Goal: Find specific page/section: Find specific page/section

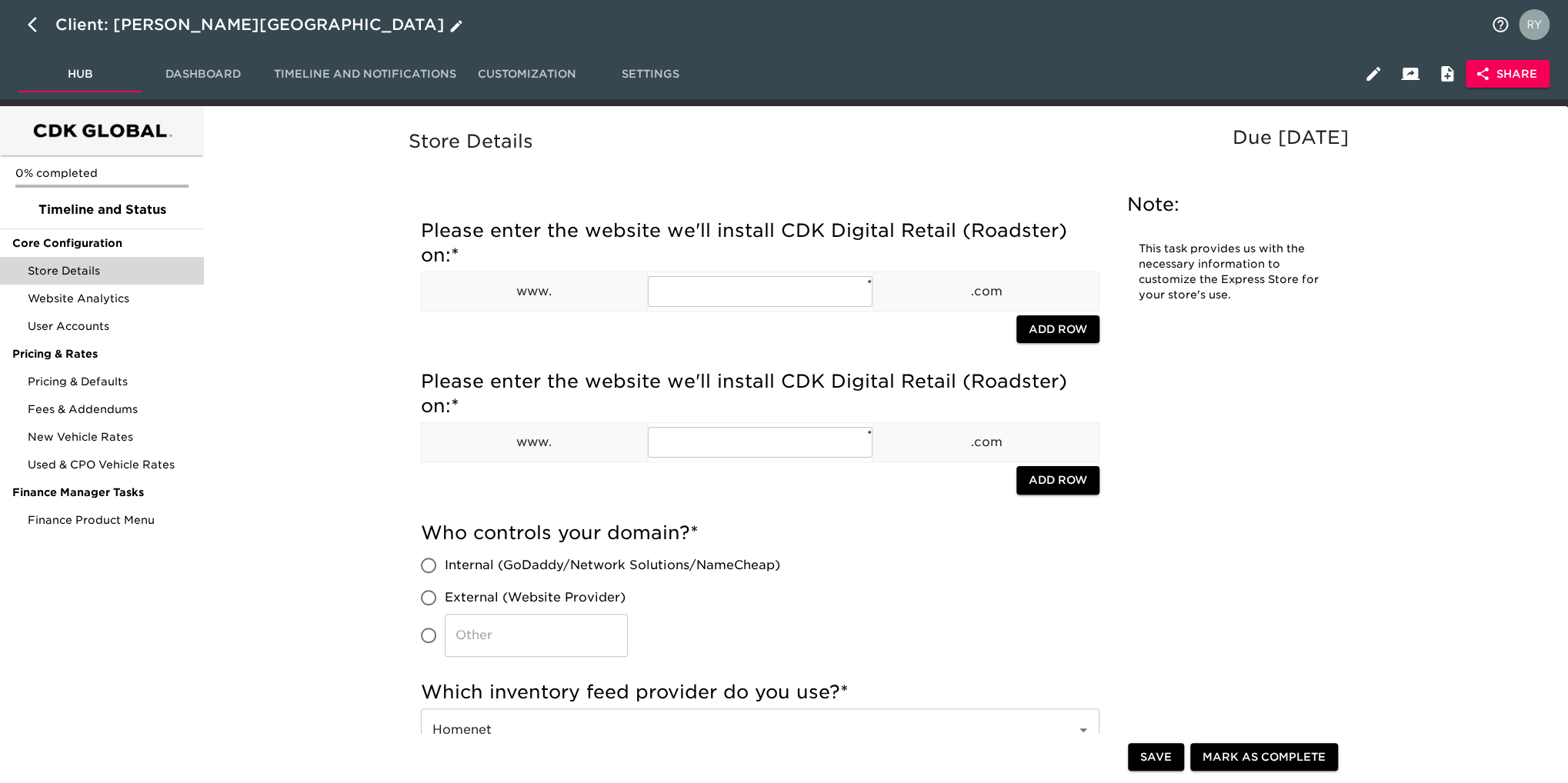
click at [24, 19] on button "button" at bounding box center [37, 25] width 37 height 37
select select "10"
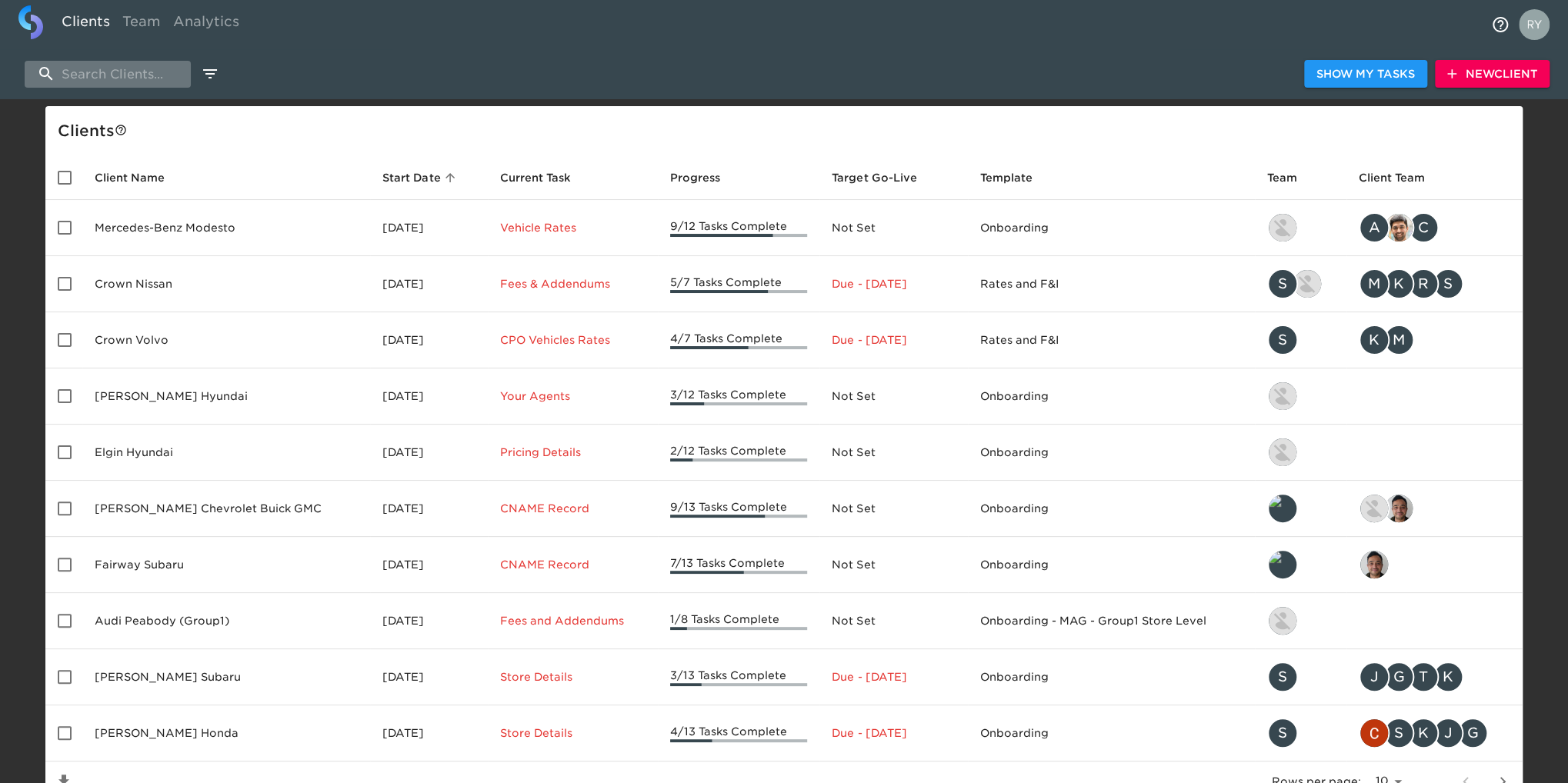
click at [142, 75] on input "search" at bounding box center [108, 74] width 166 height 27
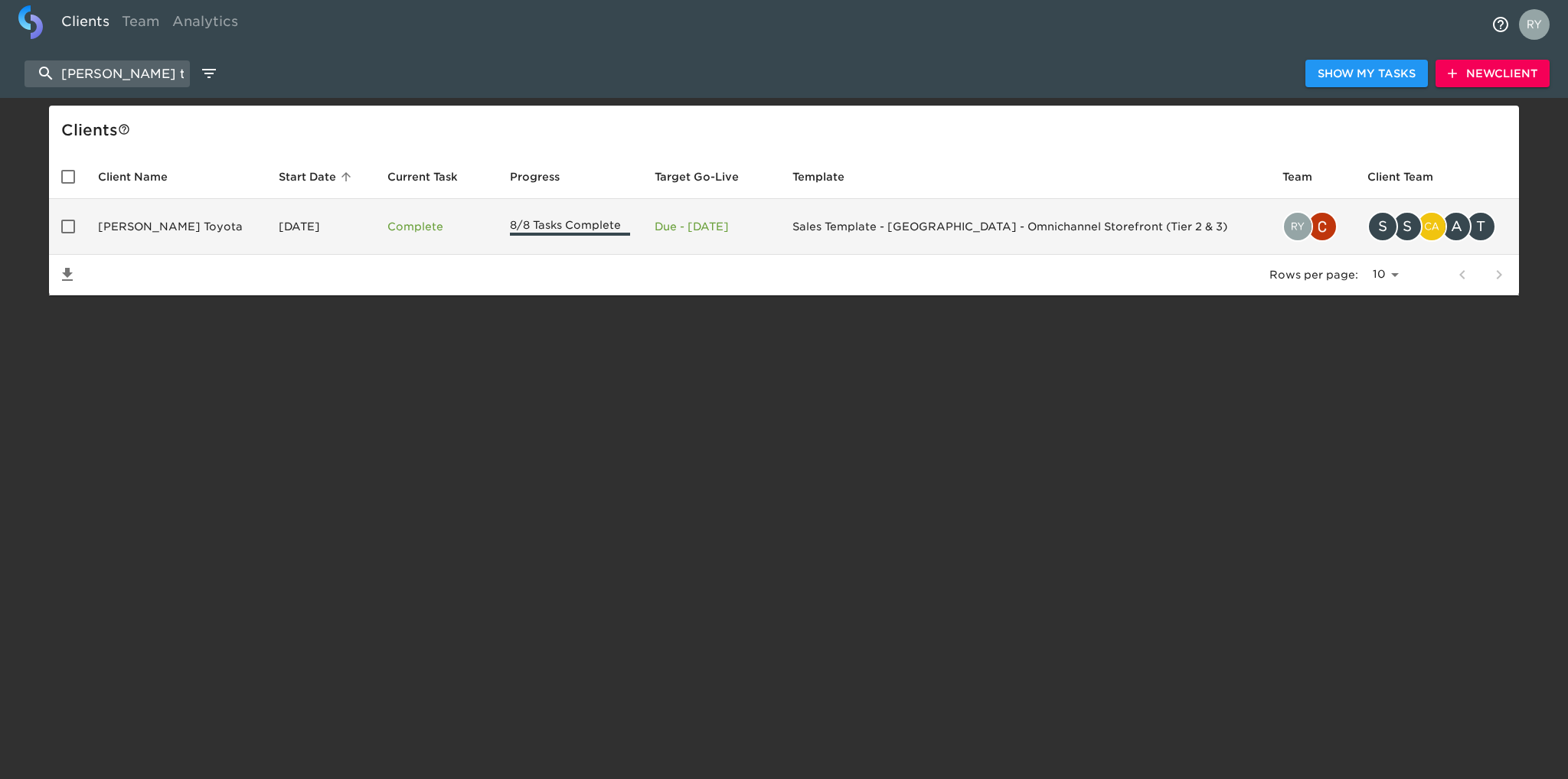
type input "[PERSON_NAME] toy"
click at [168, 227] on td "[PERSON_NAME] Toyota" at bounding box center [175, 226] width 180 height 55
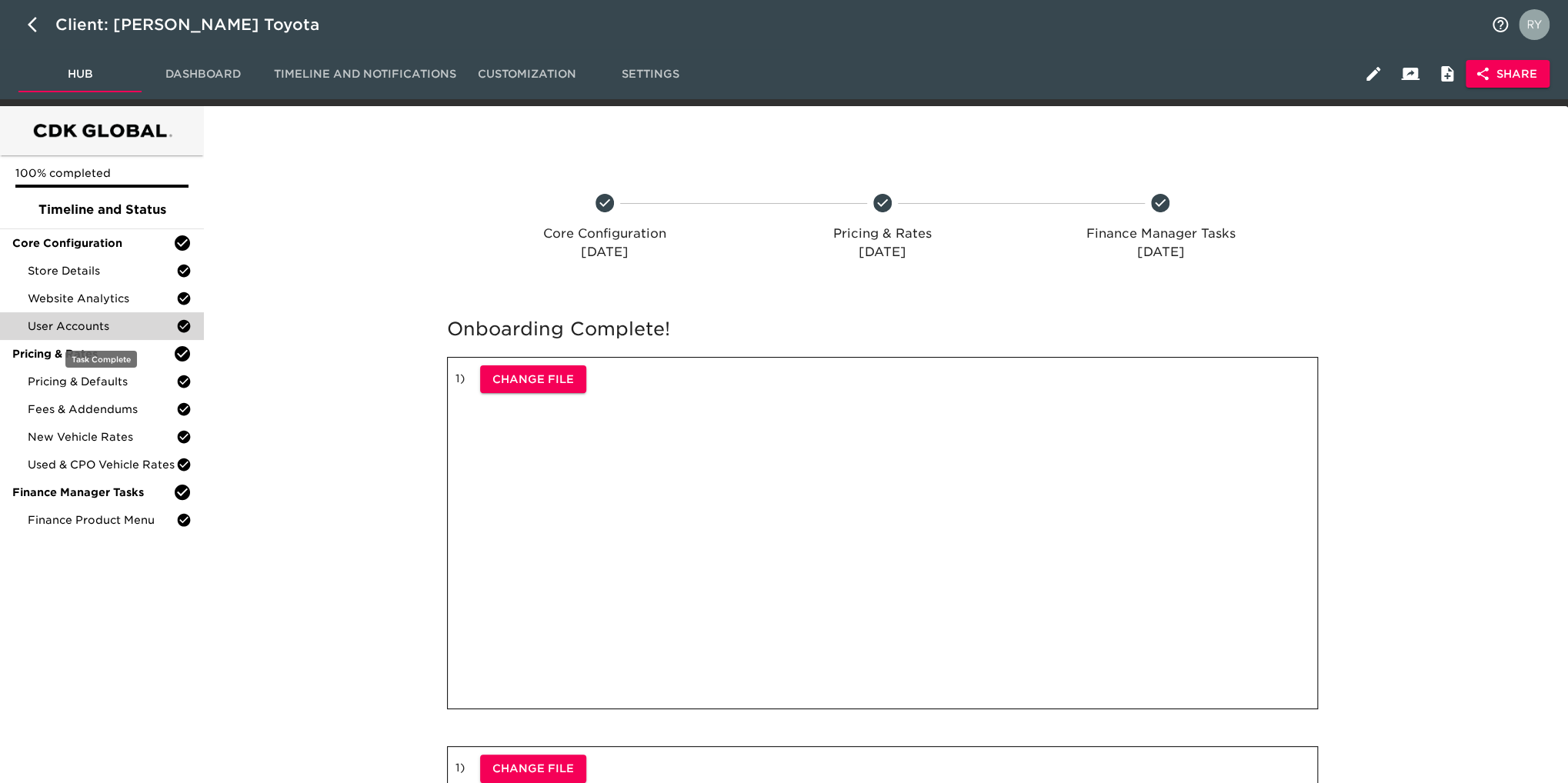
drag, startPoint x: 41, startPoint y: 329, endPoint x: 57, endPoint y: 326, distance: 16.3
click at [42, 329] on span "User Accounts" at bounding box center [102, 326] width 149 height 15
